Goal: Information Seeking & Learning: Stay updated

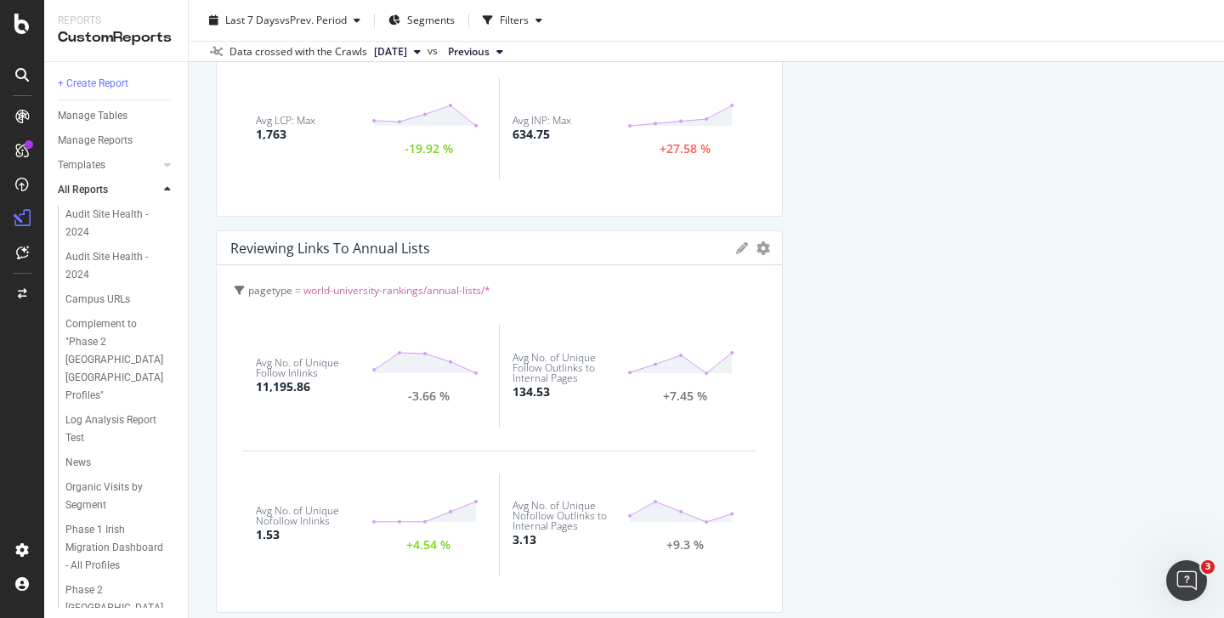
scroll to position [773, 0]
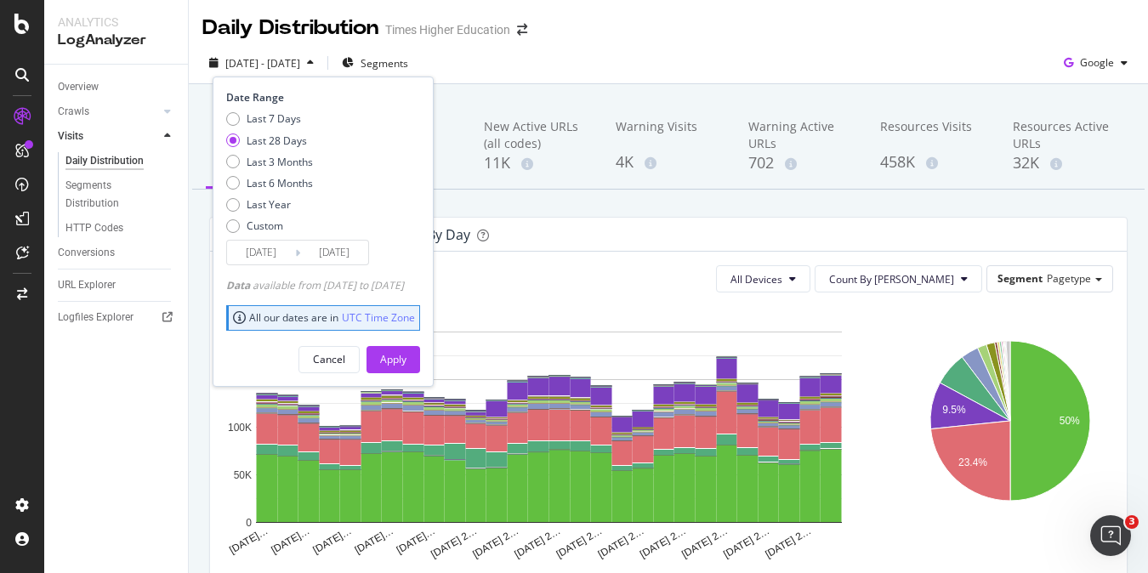
scroll to position [3, 0]
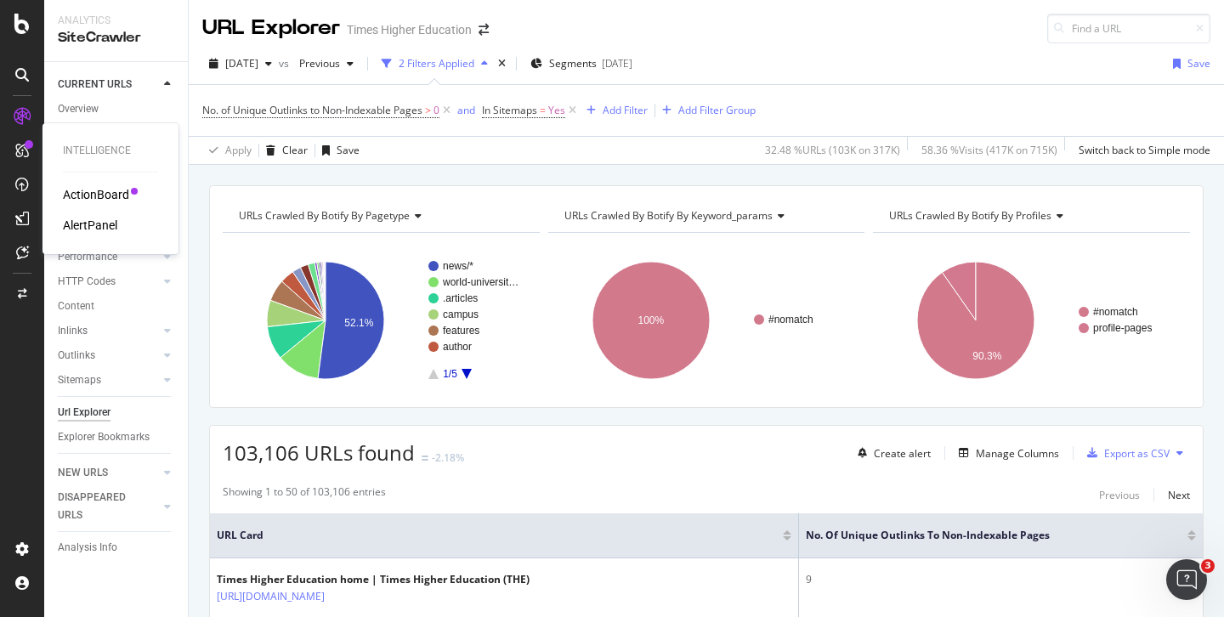
click at [103, 224] on div "AlertPanel" at bounding box center [90, 225] width 54 height 17
